Goal: Find specific page/section: Find specific page/section

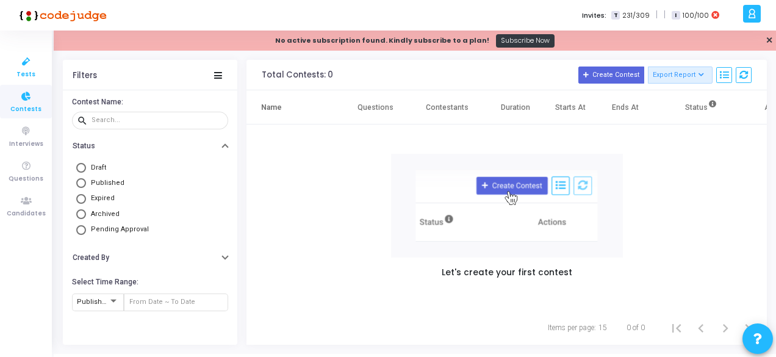
click at [18, 66] on icon at bounding box center [26, 61] width 26 height 15
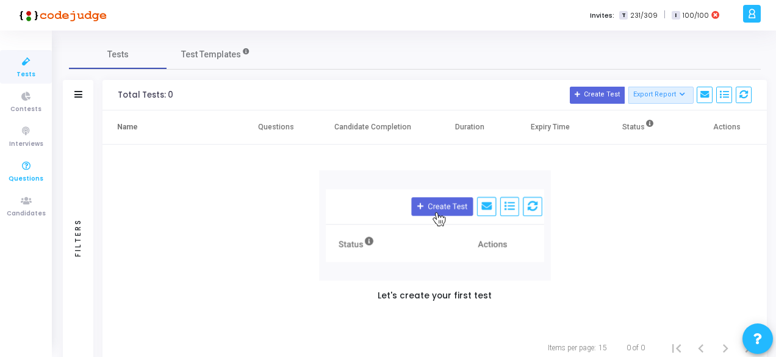
click at [24, 177] on span "Questions" at bounding box center [26, 179] width 35 height 10
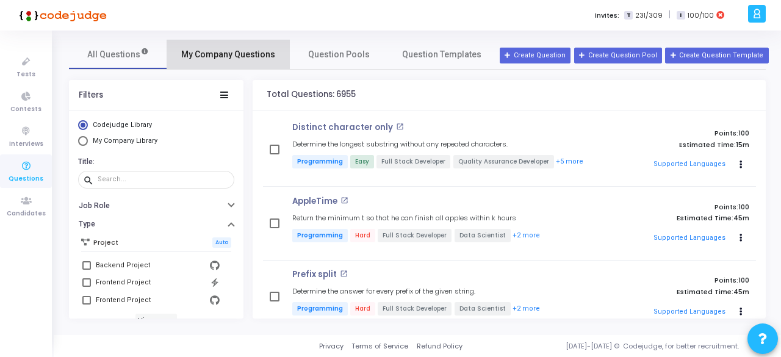
click at [233, 52] on span "My Company Questions" at bounding box center [228, 54] width 94 height 13
